Goal: Task Accomplishment & Management: Manage account settings

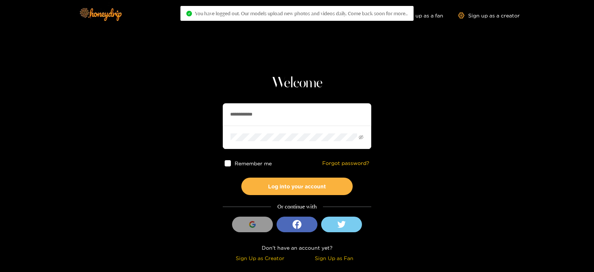
click at [269, 111] on input "**********" at bounding box center [297, 114] width 149 height 22
type input "*"
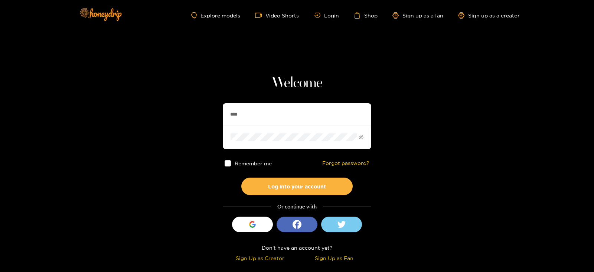
type input "**********"
click at [241, 177] on button "Log into your account" at bounding box center [296, 185] width 111 height 17
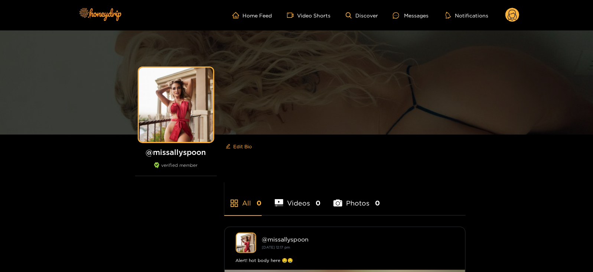
click at [511, 9] on circle at bounding box center [512, 15] width 14 height 14
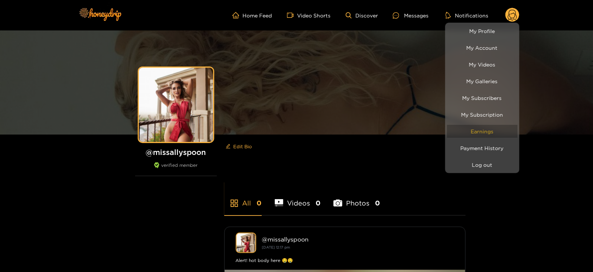
click at [486, 132] on link "Earnings" at bounding box center [482, 131] width 71 height 13
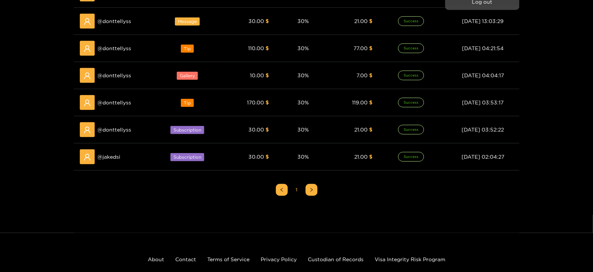
click at [226, 107] on div at bounding box center [296, 136] width 593 height 272
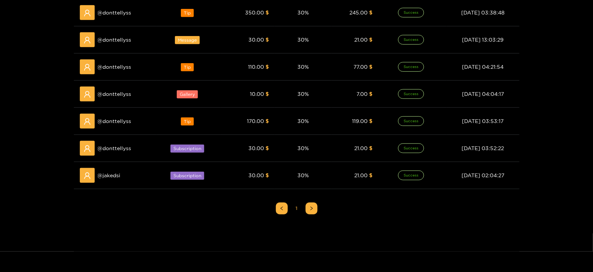
scroll to position [144, 0]
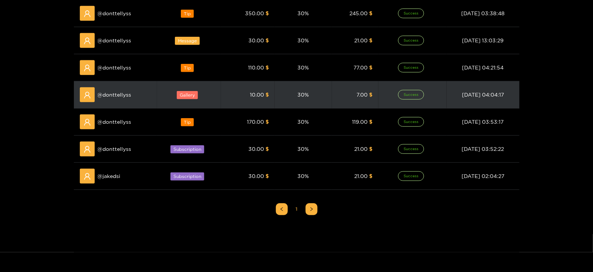
click at [115, 93] on span "@ donttellyss" at bounding box center [115, 95] width 34 height 8
copy span "@ donttellyss"
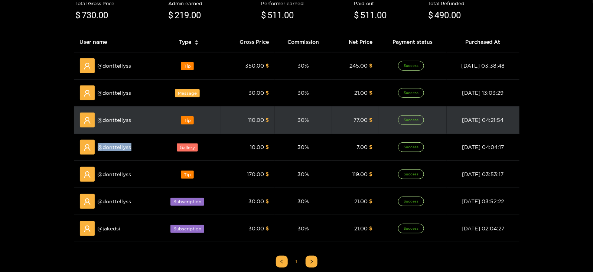
scroll to position [91, 0]
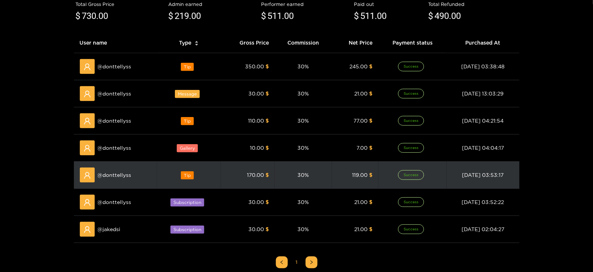
click at [253, 176] on span "170.00" at bounding box center [255, 175] width 17 height 6
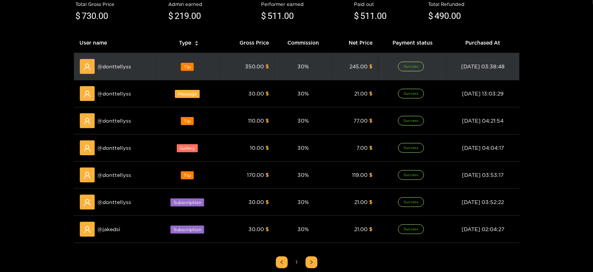
click at [102, 68] on span "@ donttellyss" at bounding box center [115, 66] width 34 height 8
click at [104, 69] on span "@ donttellyss" at bounding box center [115, 66] width 34 height 8
click at [102, 66] on span "@ donttellyss" at bounding box center [115, 66] width 34 height 8
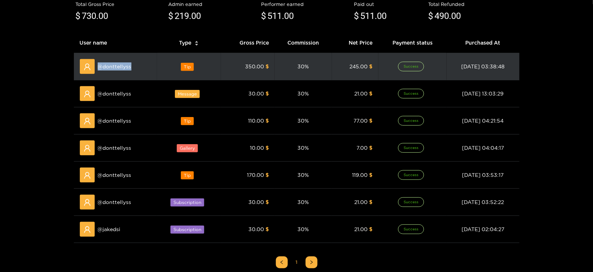
click at [102, 66] on span "@ donttellyss" at bounding box center [115, 66] width 34 height 8
copy span "@ donttellyss"
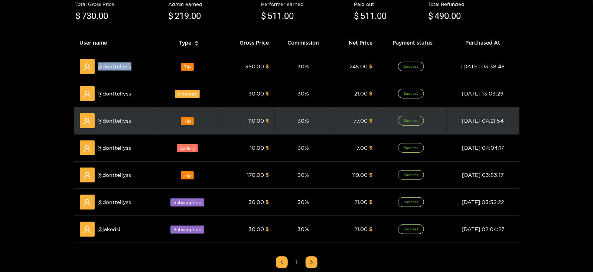
scroll to position [0, 0]
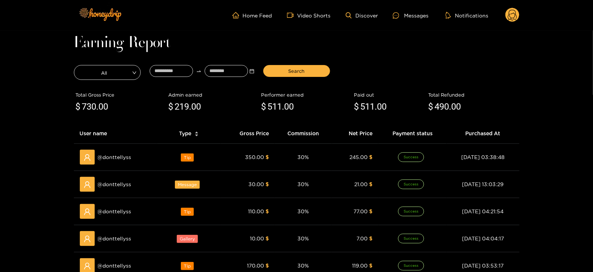
click at [368, 18] on ul "Home Feed Video Shorts Discover Messages Notifications" at bounding box center [375, 15] width 287 height 15
click at [365, 16] on link "Discover" at bounding box center [362, 15] width 32 height 6
click at [1, 32] on main "Earning Report All Search Total Gross Price $ 730 .00 Admin earned $ 219 .00 Pe…" at bounding box center [296, 212] width 593 height 365
click at [403, 16] on div at bounding box center [398, 15] width 11 height 6
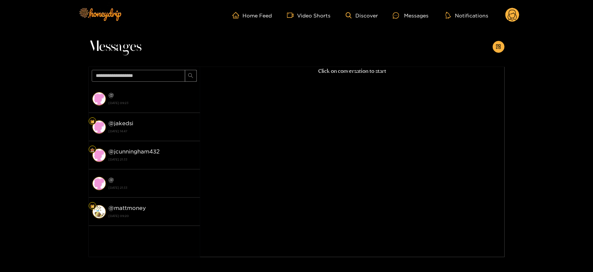
click at [512, 15] on circle at bounding box center [512, 15] width 14 height 14
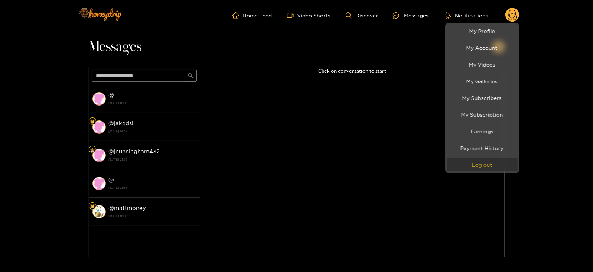
click at [479, 161] on button "Log out" at bounding box center [482, 164] width 71 height 13
